Goal: Information Seeking & Learning: Learn about a topic

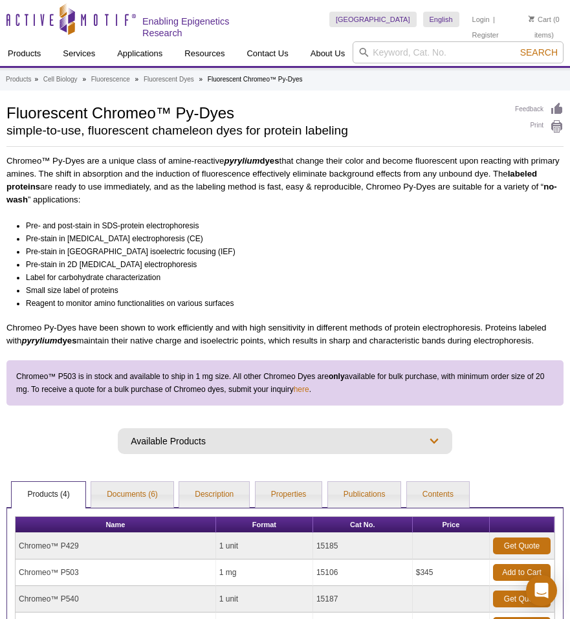
click at [259, 271] on li "Label for carbohydrate characterization" at bounding box center [289, 277] width 526 height 13
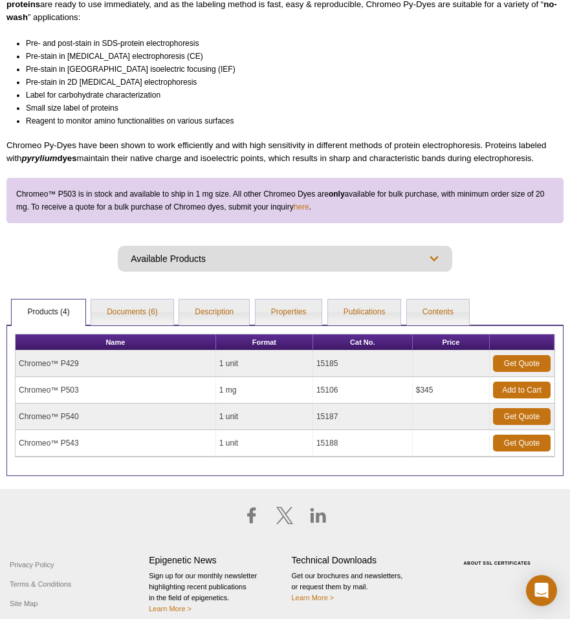
scroll to position [188, 0]
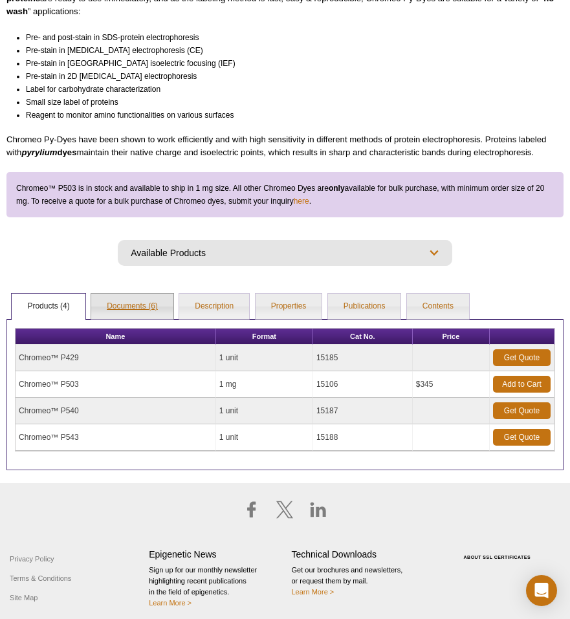
click at [151, 305] on link "Documents (6)" at bounding box center [132, 307] width 82 height 26
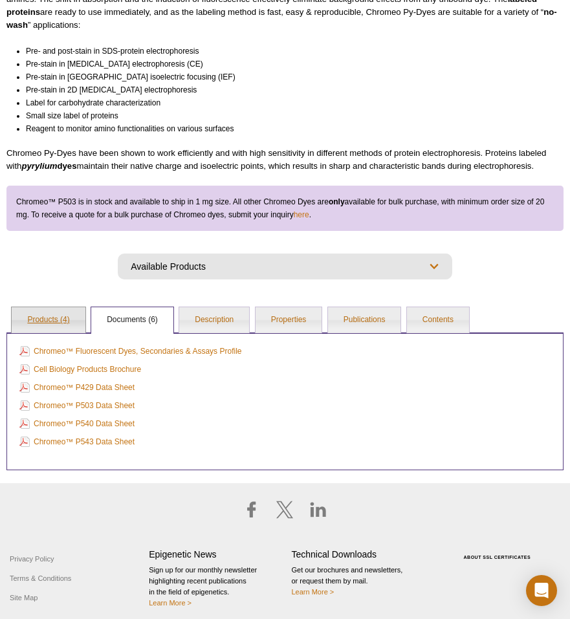
click at [42, 318] on link "Products (4)" at bounding box center [48, 320] width 73 height 26
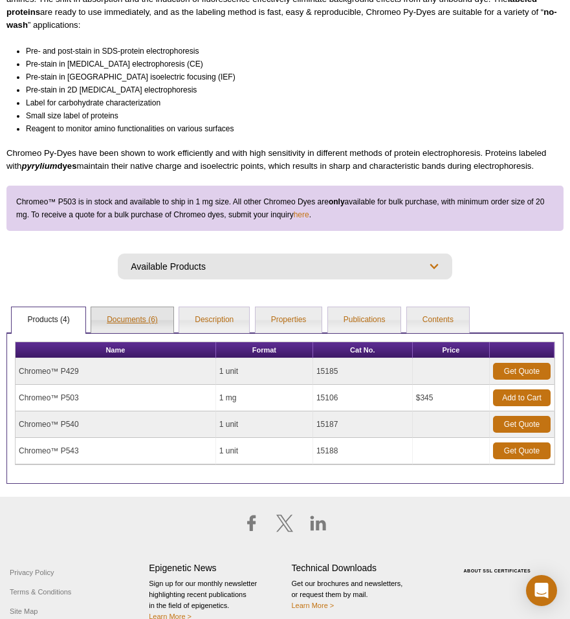
click at [118, 325] on link "Documents (6)" at bounding box center [132, 320] width 82 height 26
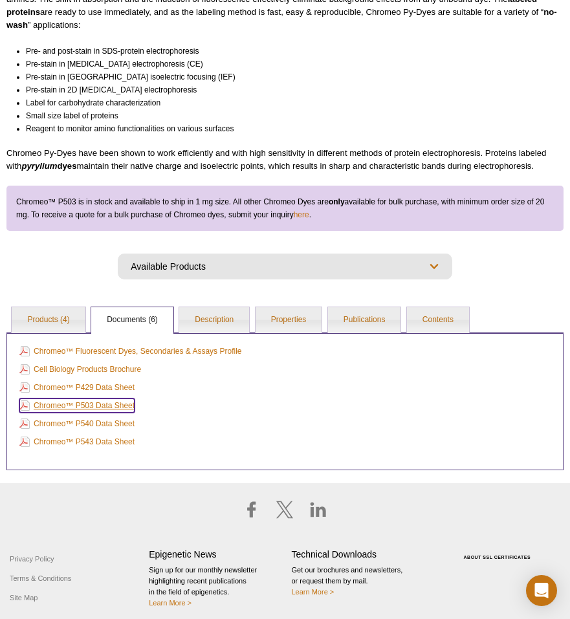
click at [100, 409] on link "Chromeo™ P503 Data Sheet" at bounding box center [76, 405] width 115 height 14
click at [292, 320] on link "Properties" at bounding box center [288, 320] width 67 height 26
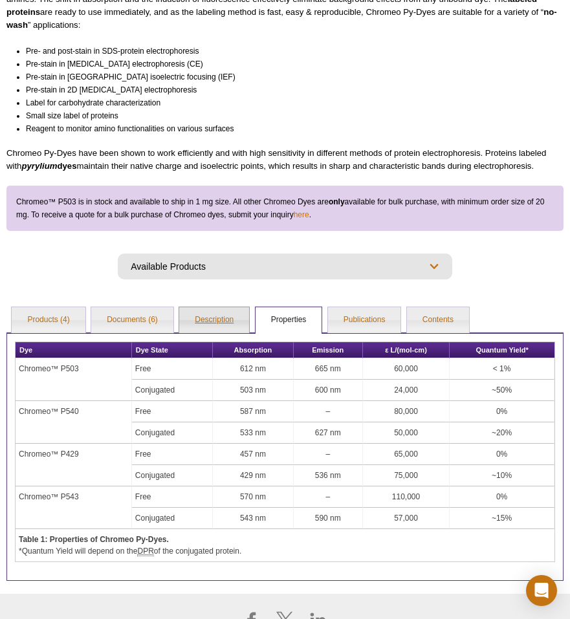
click at [210, 326] on link "Description" at bounding box center [214, 320] width 70 height 26
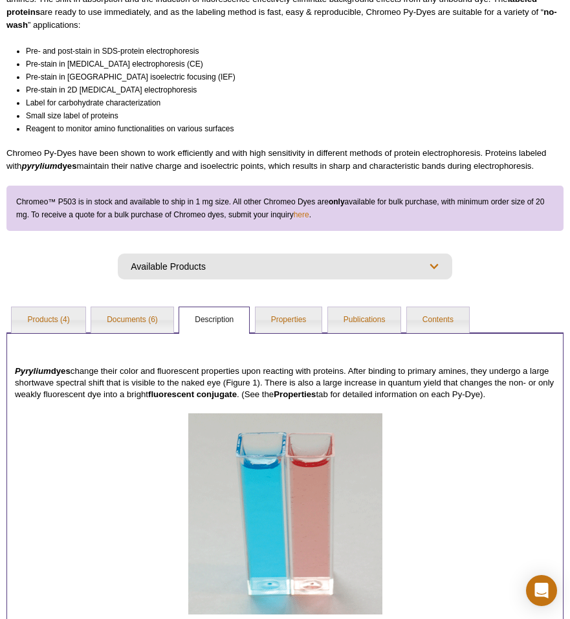
click at [235, 248] on div "AVAILABLE PRODUCTS Fluorescent Chromeo™ Dyes Fluorescent Secondary Antibodies A…" at bounding box center [284, 260] width 557 height 39
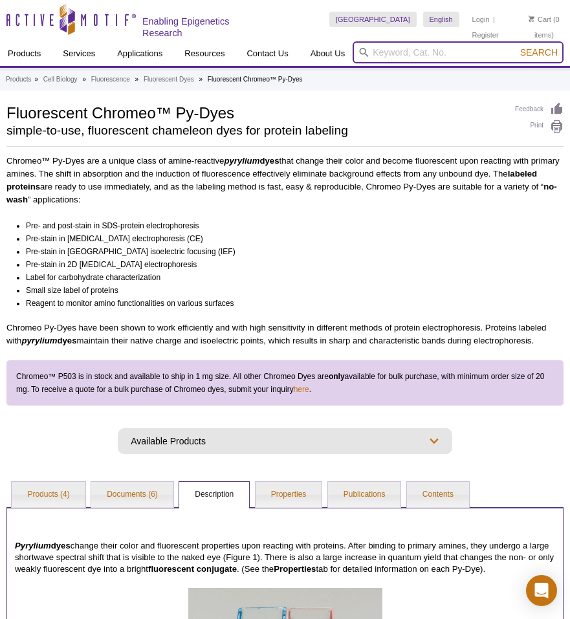
click at [408, 50] on input "search" at bounding box center [457, 52] width 211 height 22
paste input "15106"
type input "15106"
click at [516, 47] on button "Search" at bounding box center [538, 53] width 45 height 12
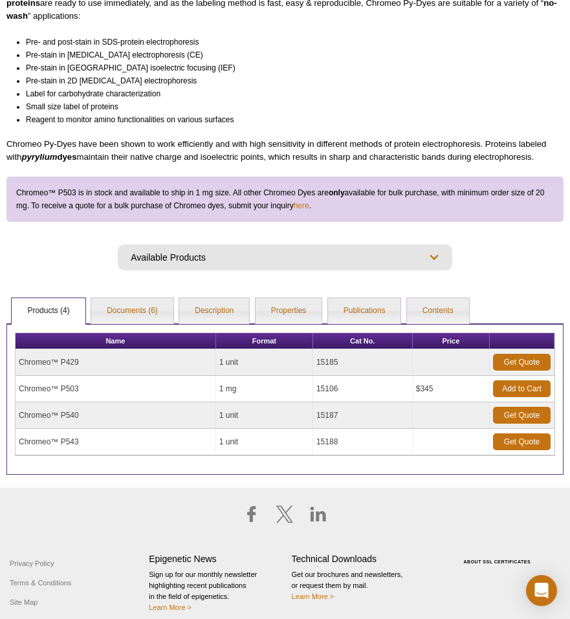
scroll to position [188, 0]
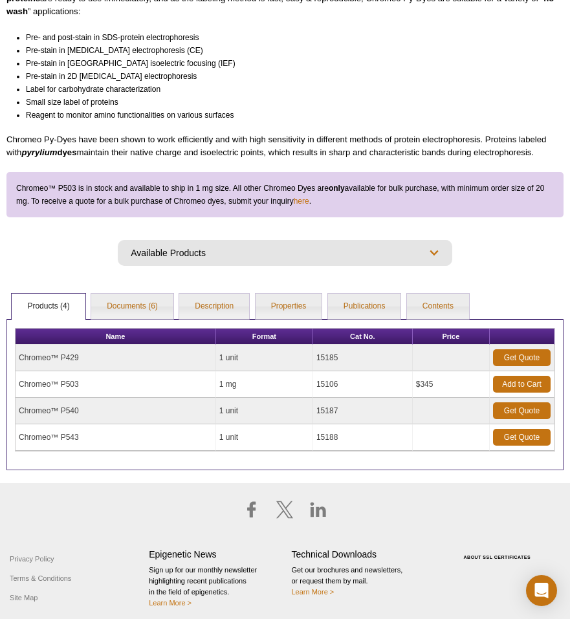
click at [325, 385] on td "15106" at bounding box center [363, 384] width 100 height 27
click at [69, 382] on td "Chromeo™ P503" at bounding box center [116, 384] width 200 height 27
click at [135, 310] on link "Documents (6)" at bounding box center [132, 307] width 82 height 26
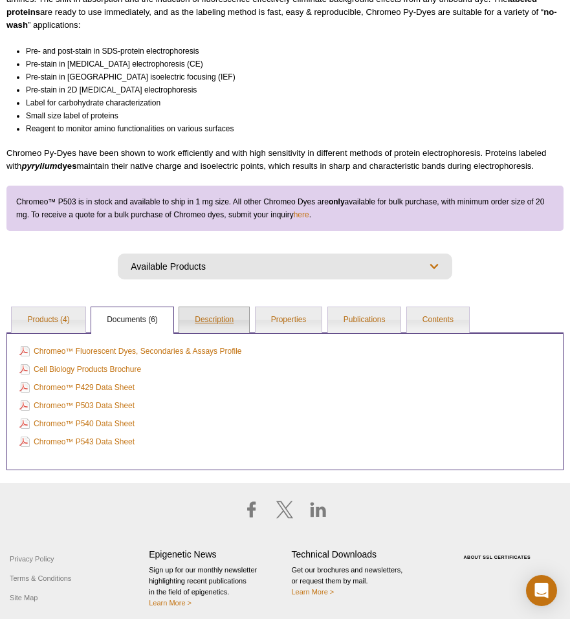
click at [210, 323] on link "Description" at bounding box center [214, 320] width 70 height 26
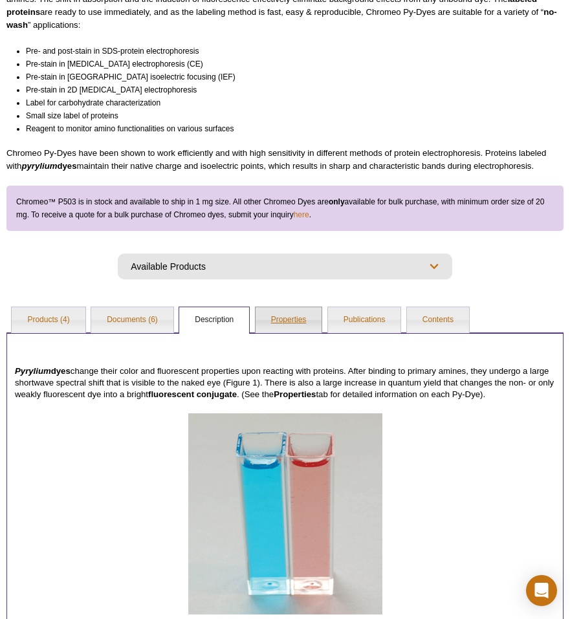
click at [280, 321] on link "Properties" at bounding box center [288, 320] width 67 height 26
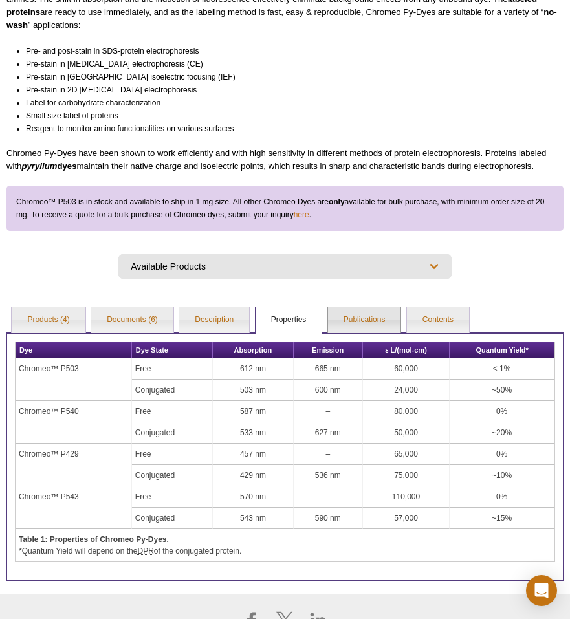
click at [358, 321] on link "Publications" at bounding box center [364, 320] width 73 height 26
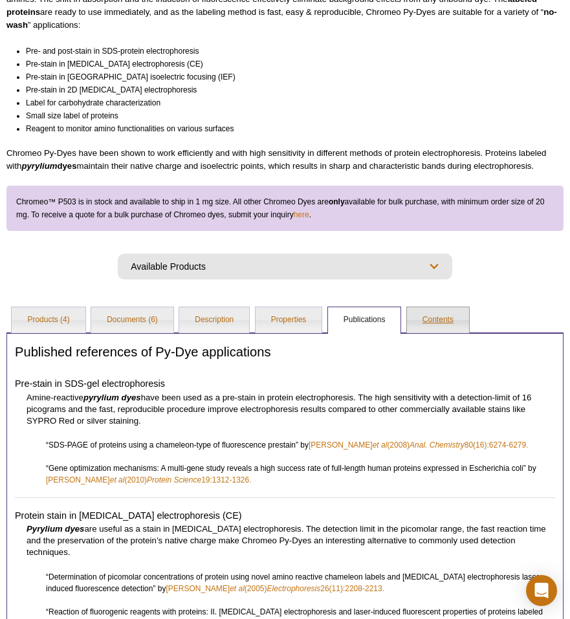
click at [437, 323] on link "Contents" at bounding box center [438, 320] width 62 height 26
